Goal: Transaction & Acquisition: Book appointment/travel/reservation

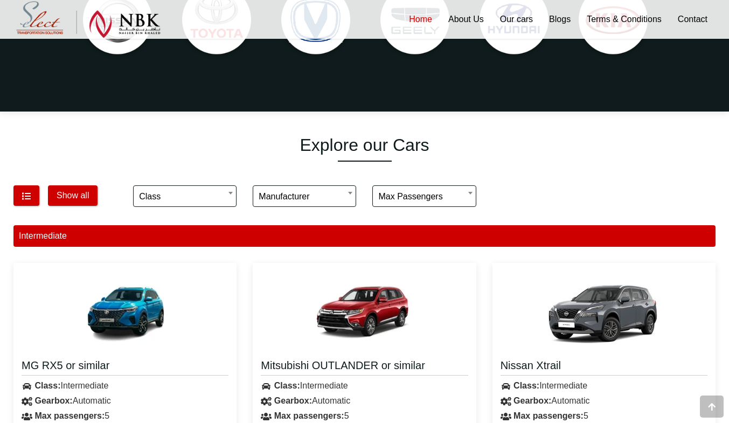
scroll to position [634, 0]
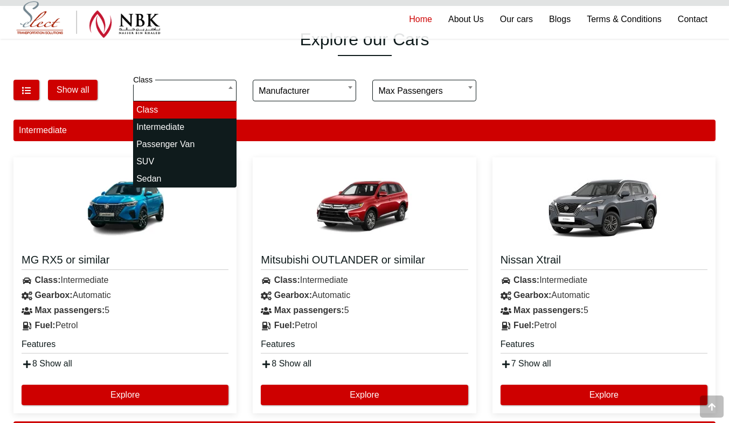
click at [164, 95] on input "search" at bounding box center [184, 91] width 103 height 22
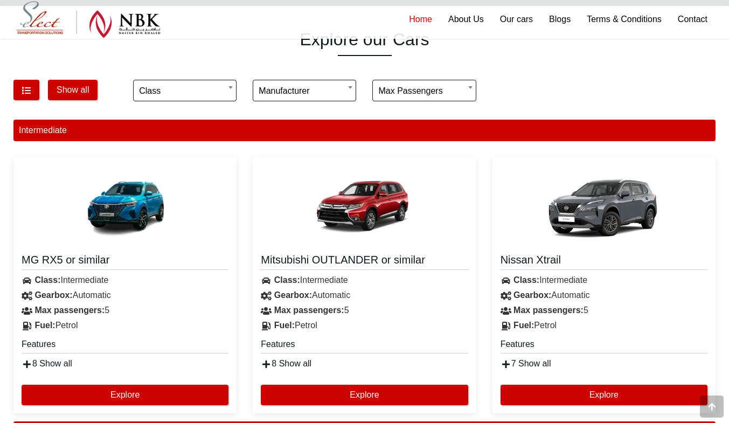
click at [146, 47] on h1 "Explore our Cars" at bounding box center [364, 39] width 702 height 20
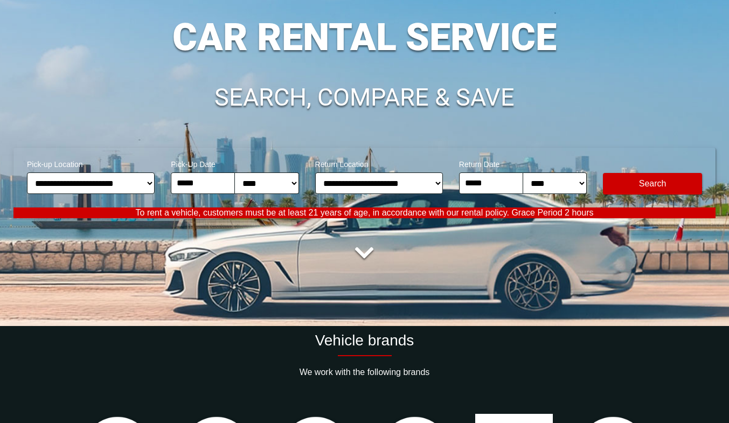
scroll to position [0, 0]
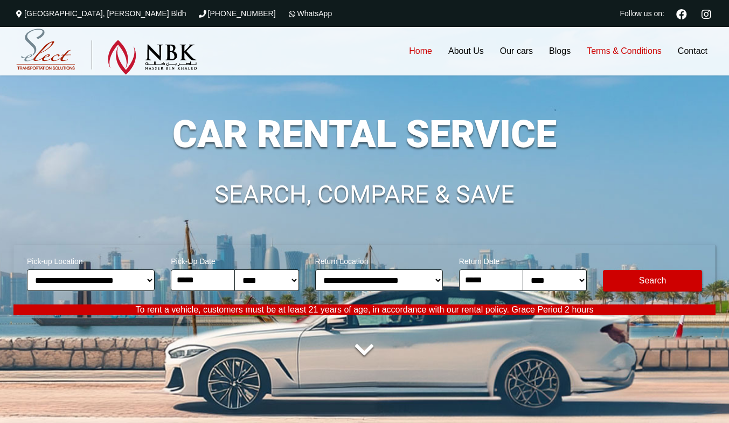
click at [592, 43] on link "Terms & Conditions" at bounding box center [624, 51] width 91 height 49
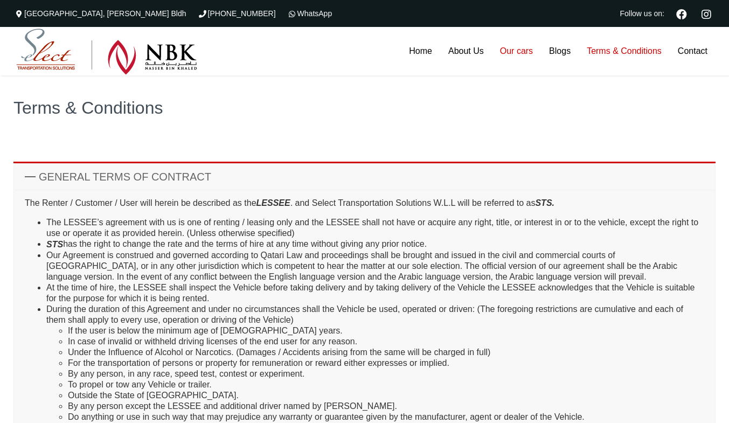
click at [523, 45] on link "Our cars" at bounding box center [516, 51] width 49 height 49
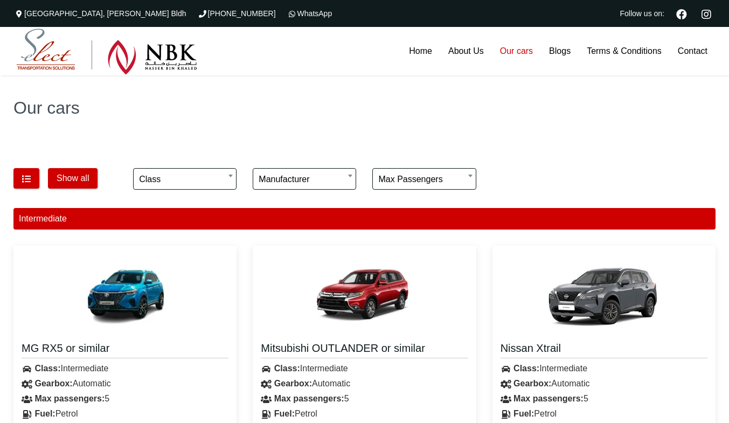
click at [46, 184] on div "Show all" at bounding box center [65, 181] width 120 height 38
click at [29, 181] on icon "button" at bounding box center [26, 179] width 11 height 9
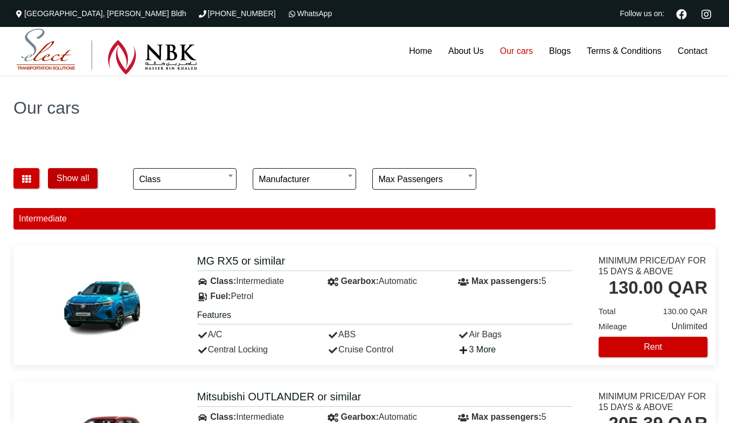
click at [81, 172] on button "Show all" at bounding box center [73, 178] width 50 height 20
click at [23, 172] on button "button" at bounding box center [26, 178] width 26 height 20
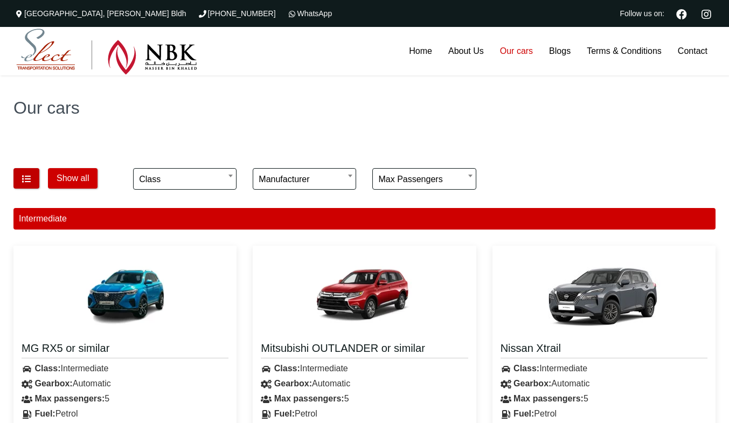
click at [23, 172] on button "button" at bounding box center [26, 178] width 26 height 20
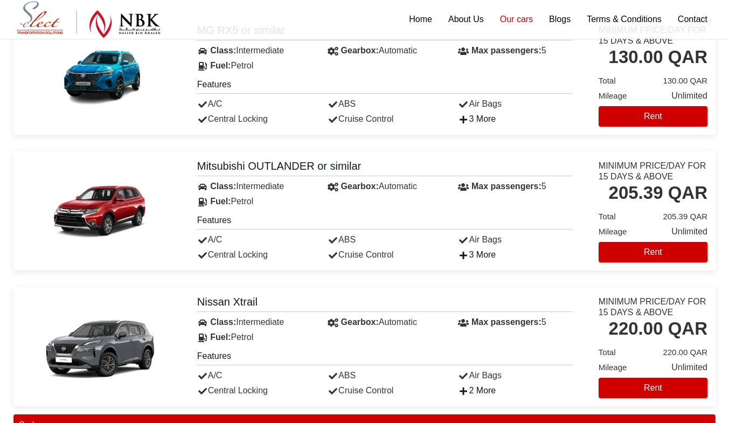
scroll to position [226, 0]
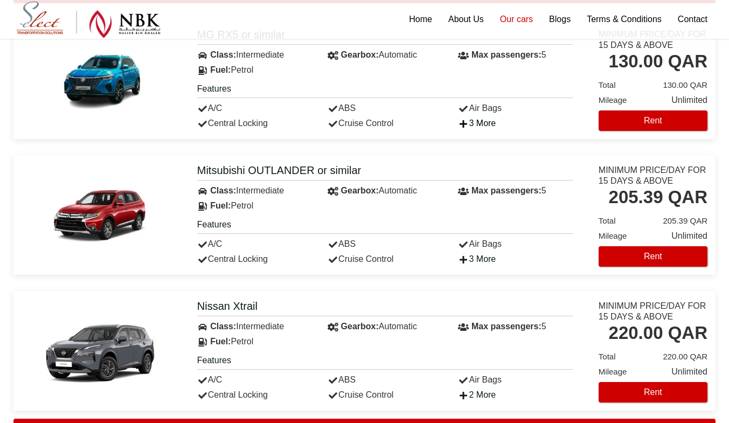
click at [475, 126] on link "3 More" at bounding box center [477, 123] width 38 height 9
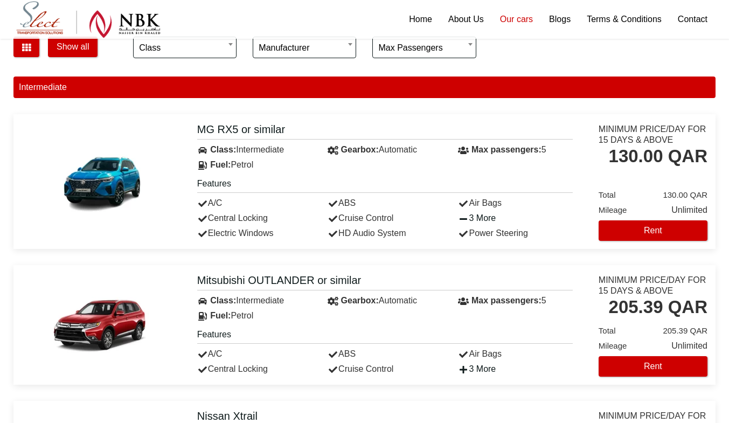
scroll to position [132, 0]
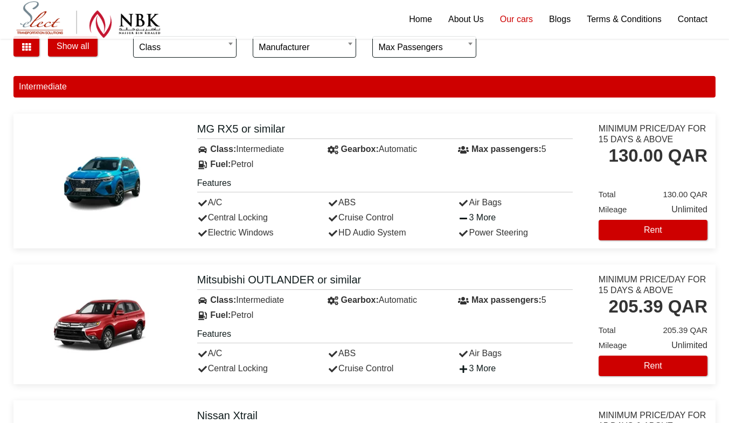
click at [495, 118] on div "MG RX5 or similar Class: Intermediate Gearbox: Automatic A/C" at bounding box center [364, 181] width 702 height 135
click at [373, 89] on div "Intermediate" at bounding box center [364, 87] width 702 height 22
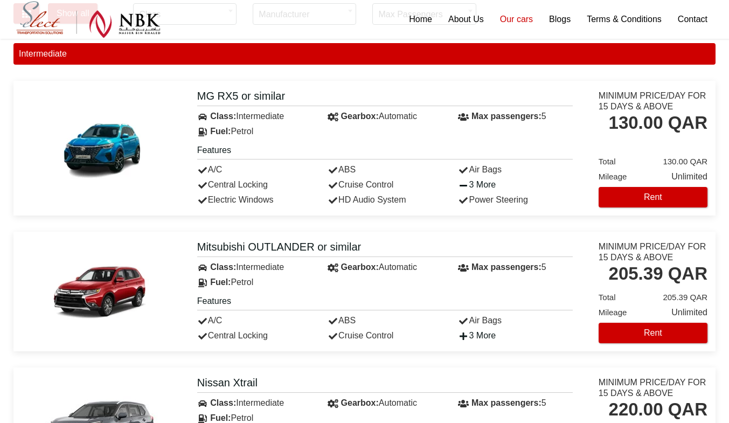
scroll to position [164, 0]
